Goal: Information Seeking & Learning: Learn about a topic

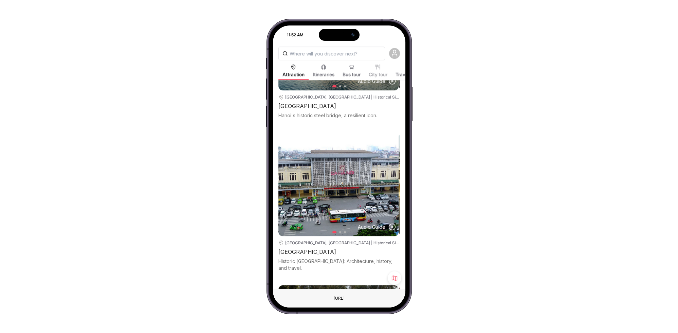
scroll to position [1006, 0]
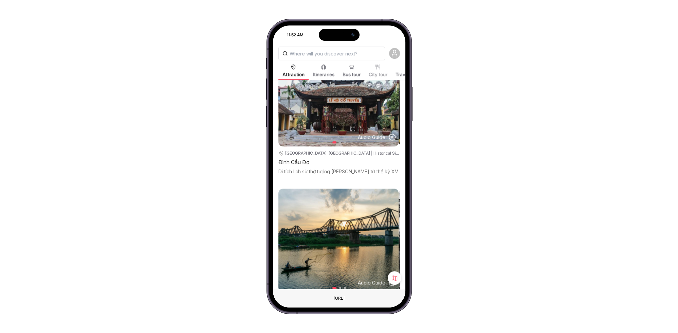
click at [310, 302] on div "[GEOGRAPHIC_DATA]" at bounding box center [339, 307] width 122 height 10
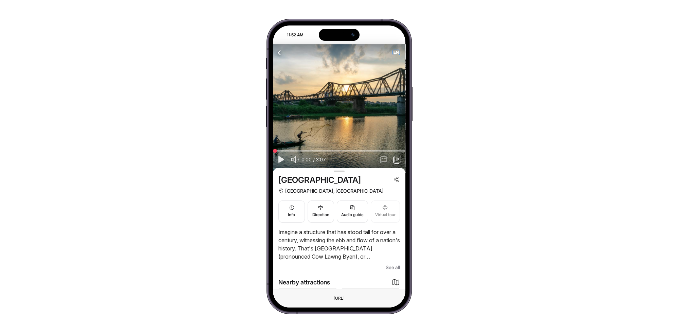
click at [398, 53] on span "EN" at bounding box center [396, 52] width 7 height 5
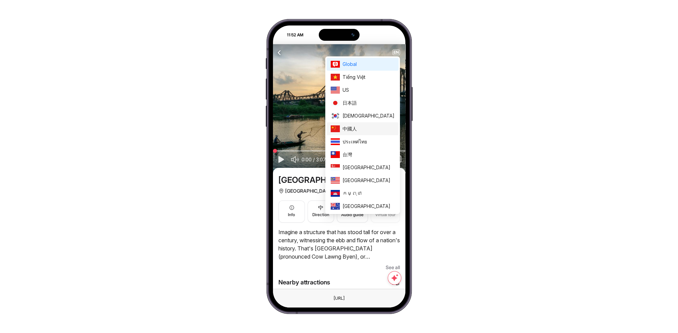
click at [374, 130] on span "中國人" at bounding box center [369, 128] width 52 height 7
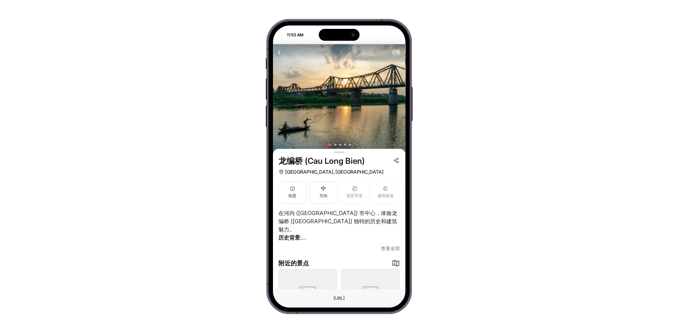
scroll to position [50, 0]
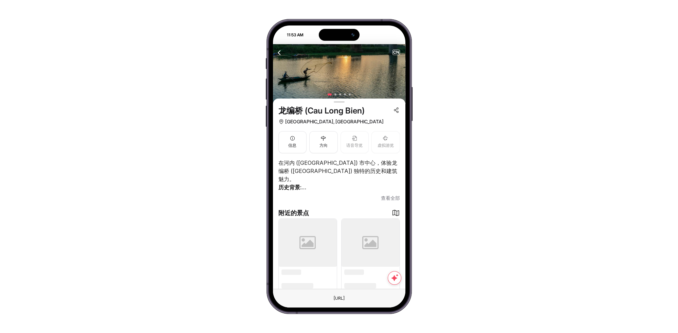
click at [388, 200] on span "查看全部" at bounding box center [390, 198] width 19 height 8
